Goal: Information Seeking & Learning: Find specific fact

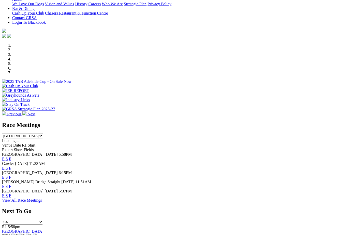
scroll to position [118, 0]
click at [11, 193] on link "F" at bounding box center [10, 195] width 2 height 4
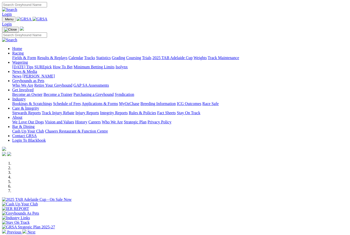
scroll to position [135, 0]
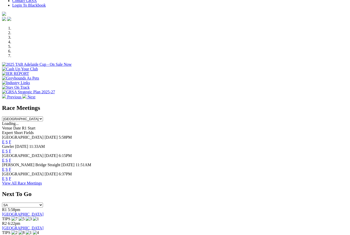
click at [11, 167] on link "F" at bounding box center [10, 169] width 2 height 4
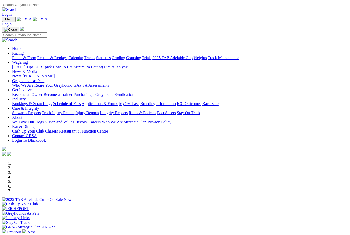
scroll to position [135, 0]
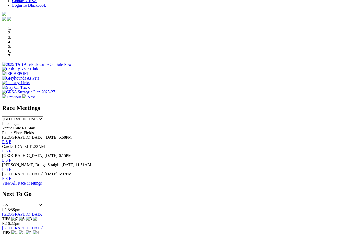
click at [11, 176] on link "F" at bounding box center [10, 178] width 2 height 4
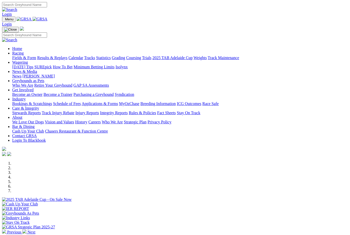
click at [24, 51] on link "Racing" at bounding box center [17, 53] width 11 height 4
click at [67, 56] on link "Results & Replays" at bounding box center [52, 58] width 30 height 4
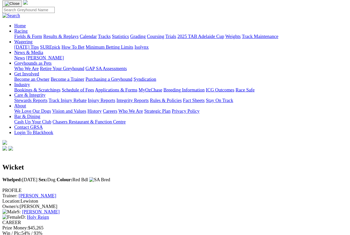
scroll to position [21, 0]
